Goal: Transaction & Acquisition: Download file/media

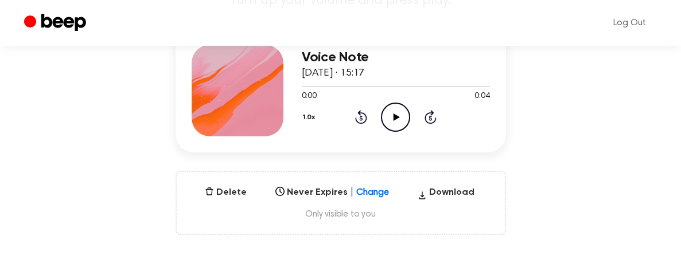
scroll to position [152, 0]
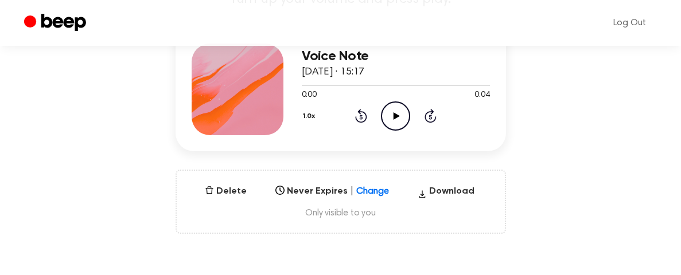
click at [393, 111] on icon "Play Audio" at bounding box center [395, 115] width 29 height 29
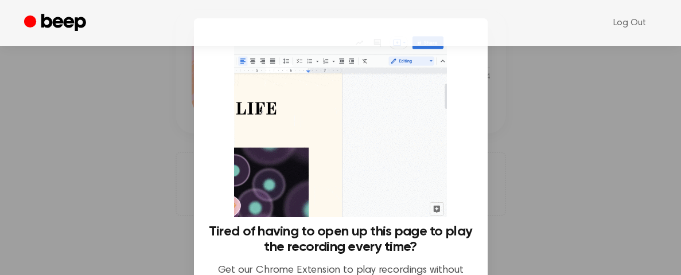
scroll to position [0, 0]
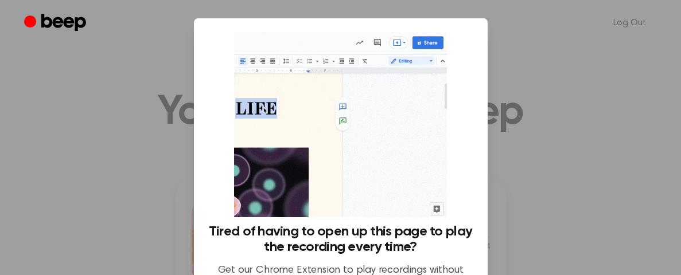
click at [557, 67] on div at bounding box center [340, 137] width 681 height 275
click at [143, 85] on div at bounding box center [340, 137] width 681 height 275
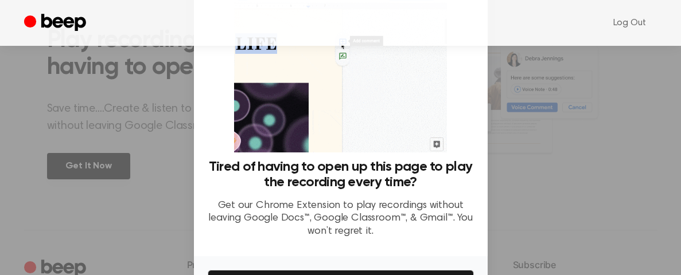
scroll to position [138, 0]
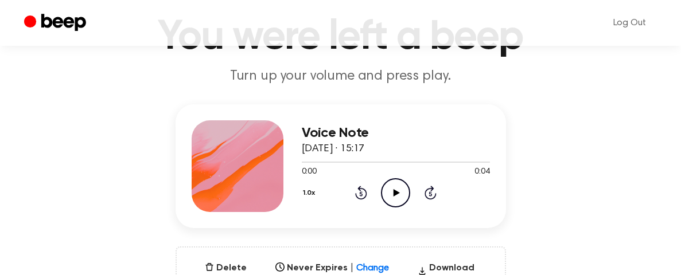
scroll to position [90, 0]
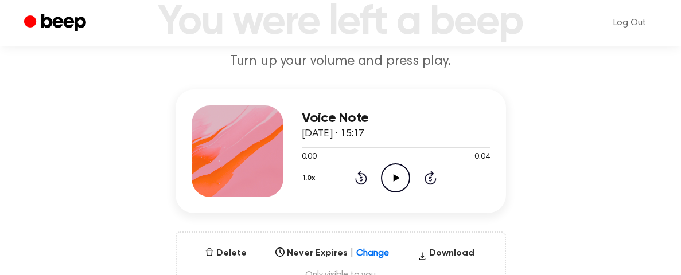
click at [402, 174] on icon "Play Audio" at bounding box center [395, 177] width 29 height 29
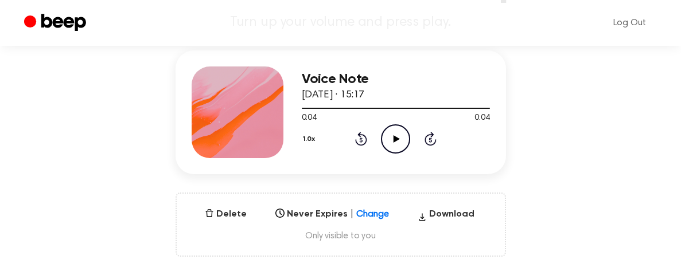
scroll to position [130, 0]
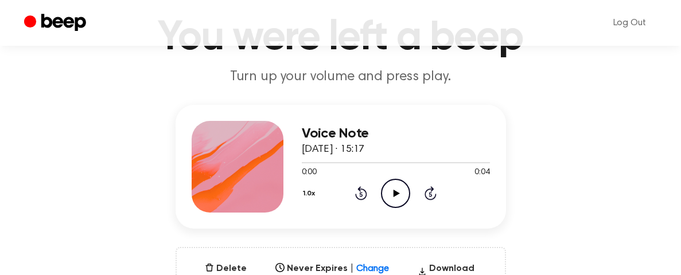
scroll to position [75, 0]
click at [396, 198] on icon "Play Audio" at bounding box center [395, 193] width 29 height 29
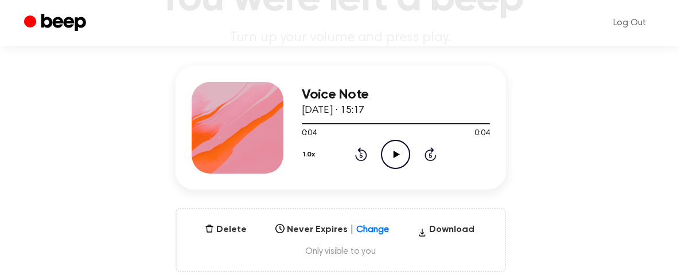
scroll to position [115, 0]
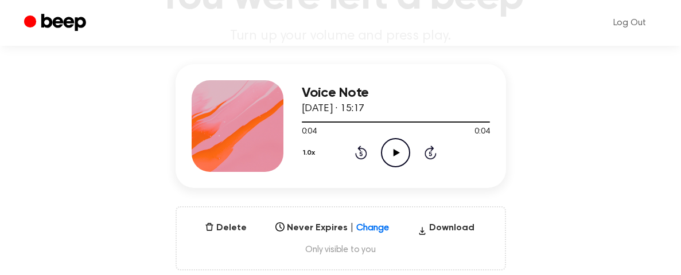
click at [395, 147] on icon "Play Audio" at bounding box center [395, 152] width 29 height 29
click at [401, 167] on div "Voice Note [DATE] · 15:17 0:04 0:04 Your browser does not support the [object O…" at bounding box center [396, 126] width 188 height 92
click at [391, 155] on icon "Play Audio" at bounding box center [395, 152] width 29 height 29
click at [454, 223] on button "Download" at bounding box center [446, 230] width 66 height 18
